Goal: Find specific page/section: Find specific page/section

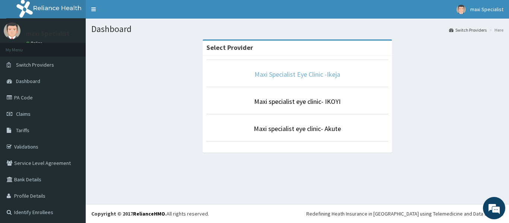
click at [280, 73] on link "Maxi Specialist Eye Clinic -Ikeja" at bounding box center [297, 74] width 86 height 9
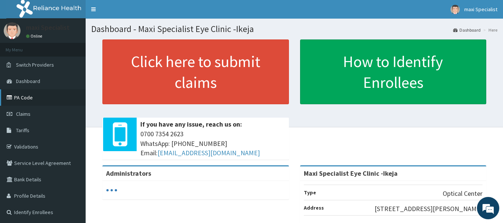
click at [32, 100] on link "PA Code" at bounding box center [43, 97] width 86 height 16
